Goal: Information Seeking & Learning: Learn about a topic

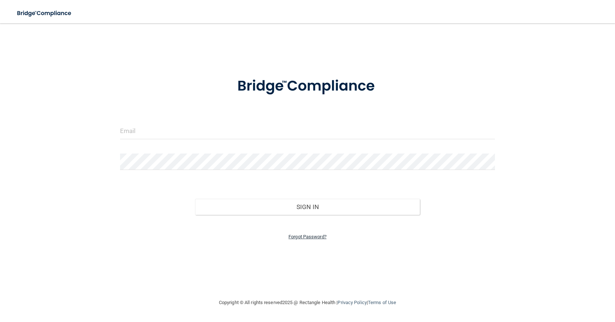
click at [312, 239] on link "Forgot Password?" at bounding box center [307, 236] width 38 height 5
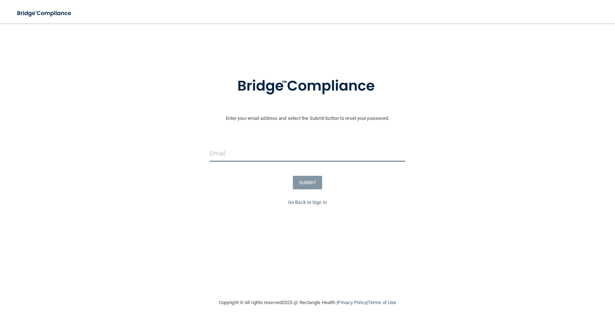
click at [238, 155] on input "email" at bounding box center [307, 153] width 195 height 16
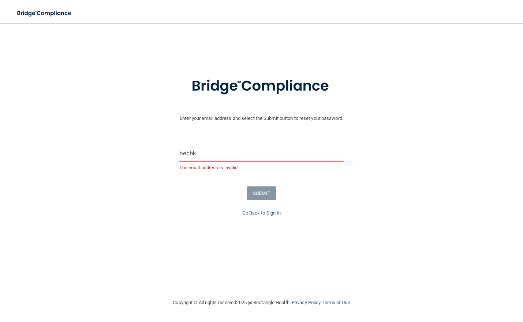
click at [209, 157] on input "bechk" at bounding box center [261, 153] width 165 height 16
type input "[EMAIL_ADDRESS][DOMAIN_NAME]"
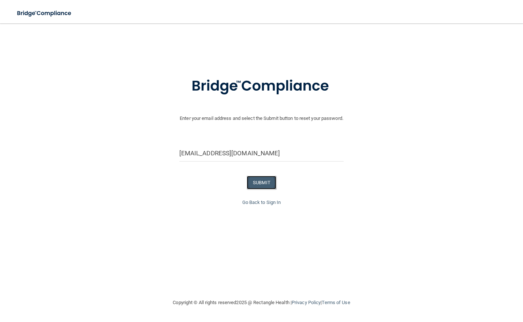
click at [261, 181] on button "SUBMIT" at bounding box center [262, 183] width 30 height 14
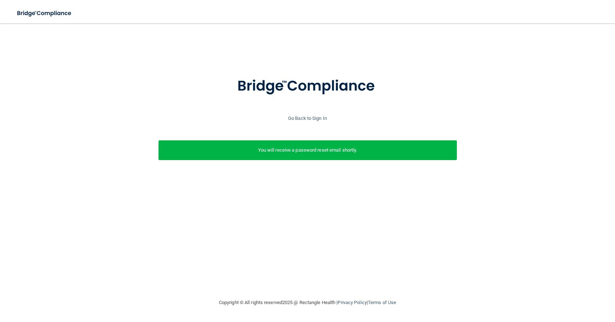
click at [306, 115] on div "Go Back to Sign In" at bounding box center [307, 118] width 618 height 9
click at [306, 118] on link "Go Back to Sign In" at bounding box center [307, 118] width 39 height 5
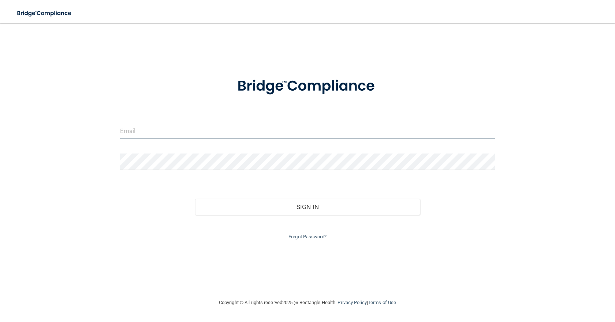
click at [143, 131] on input "email" at bounding box center [307, 131] width 375 height 16
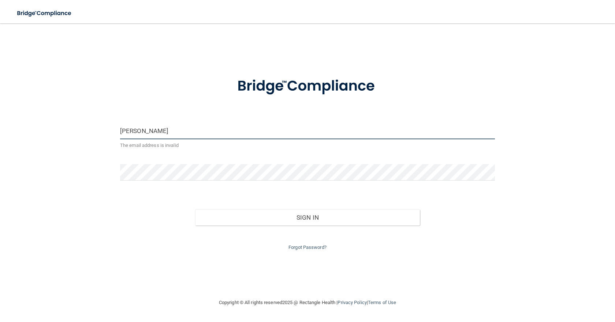
type input "[EMAIL_ADDRESS][DOMAIN_NAME]"
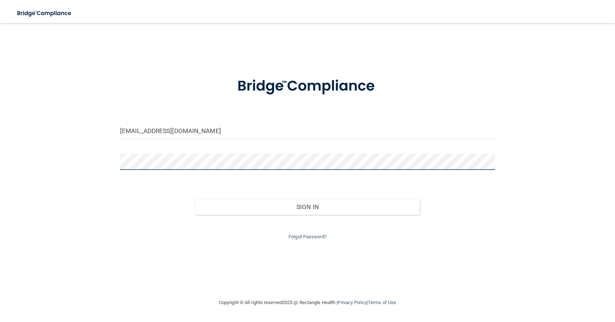
click at [195, 199] on button "Sign In" at bounding box center [307, 207] width 225 height 16
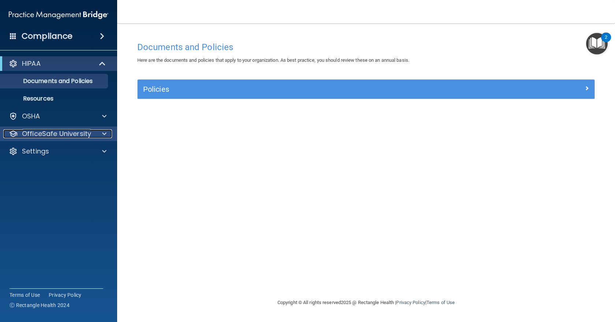
click at [63, 137] on p "OfficeSafe University" at bounding box center [56, 134] width 69 height 9
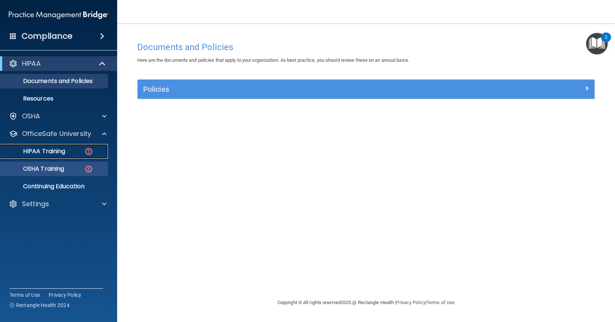
drag, startPoint x: 89, startPoint y: 152, endPoint x: 99, endPoint y: 157, distance: 10.5
click at [89, 152] on img at bounding box center [88, 151] width 9 height 9
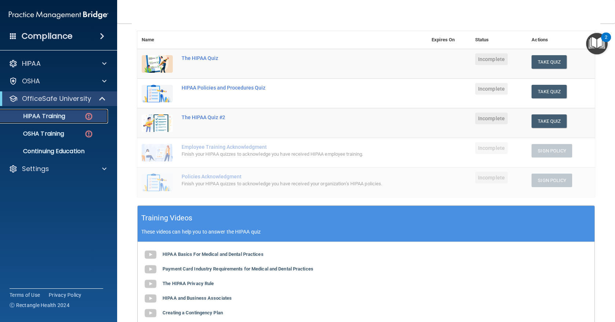
scroll to position [117, 0]
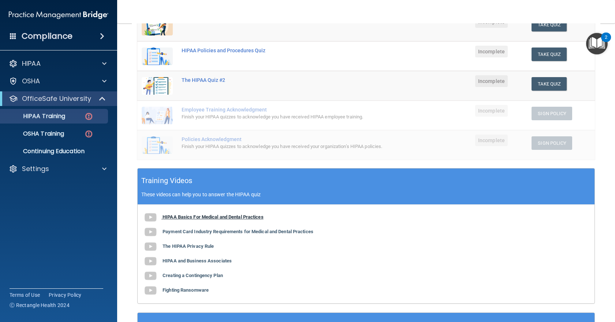
click at [197, 218] on b "HIPAA Basics For Medical and Dental Practices" at bounding box center [212, 216] width 101 height 5
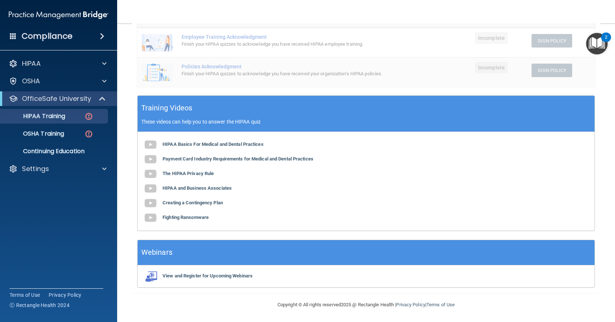
scroll to position [190, 0]
click at [206, 142] on b "HIPAA Basics For Medical and Dental Practices" at bounding box center [212, 143] width 101 height 5
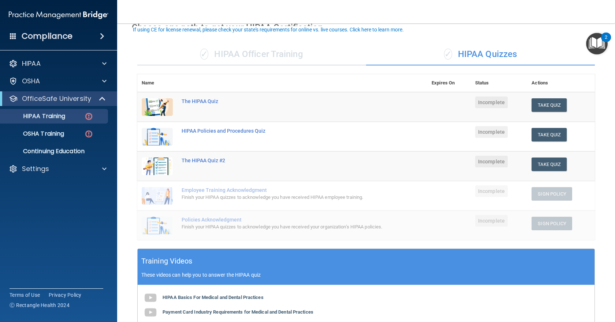
scroll to position [73, 0]
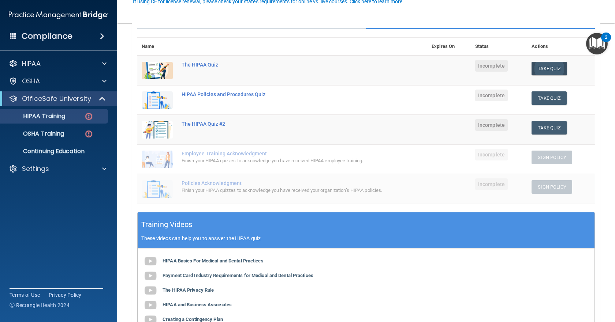
click at [548, 75] on td "Take Quiz Download Certificate" at bounding box center [561, 71] width 68 height 30
click at [549, 69] on button "Take Quiz" at bounding box center [548, 69] width 35 height 14
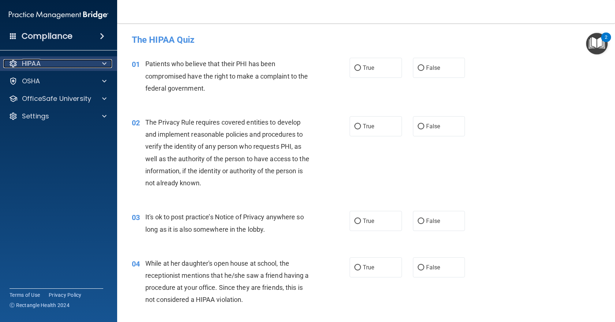
click at [41, 61] on p "HIPAA" at bounding box center [31, 63] width 19 height 9
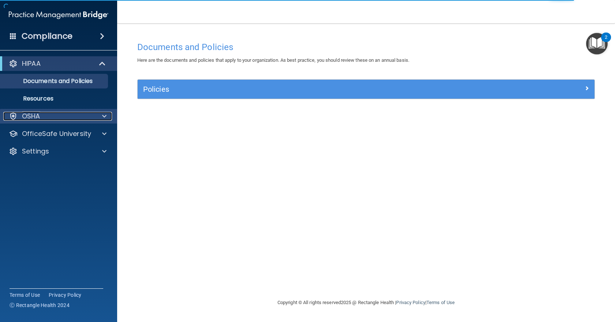
click at [34, 116] on p "OSHA" at bounding box center [31, 116] width 18 height 9
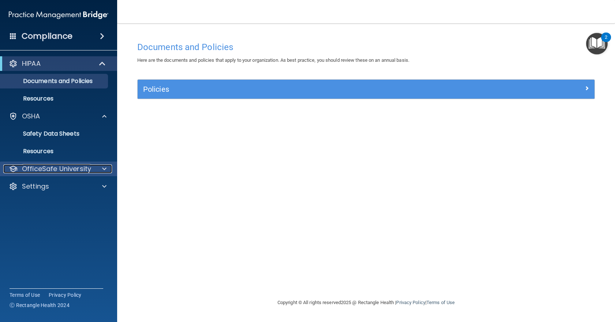
click at [63, 168] on p "OfficeSafe University" at bounding box center [56, 169] width 69 height 9
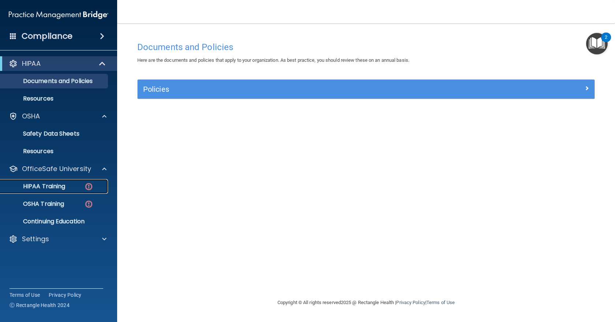
click at [86, 188] on img at bounding box center [88, 186] width 9 height 9
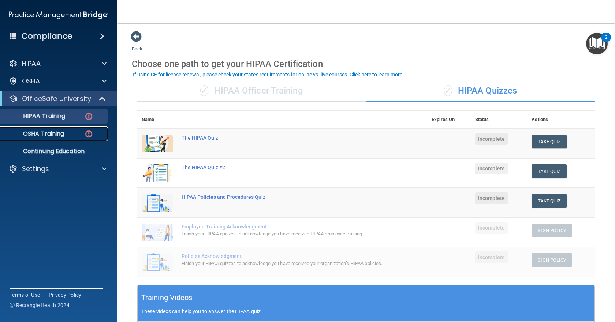
click at [55, 135] on p "OSHA Training" at bounding box center [34, 133] width 59 height 7
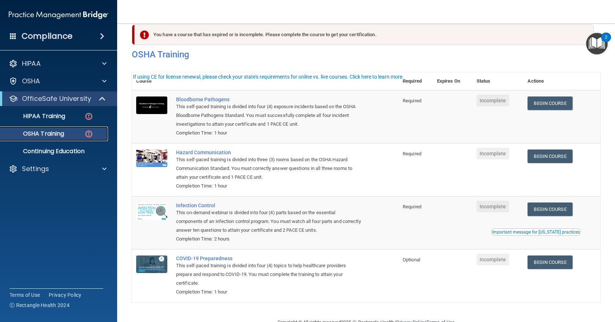
scroll to position [32, 0]
